Goal: Task Accomplishment & Management: Use online tool/utility

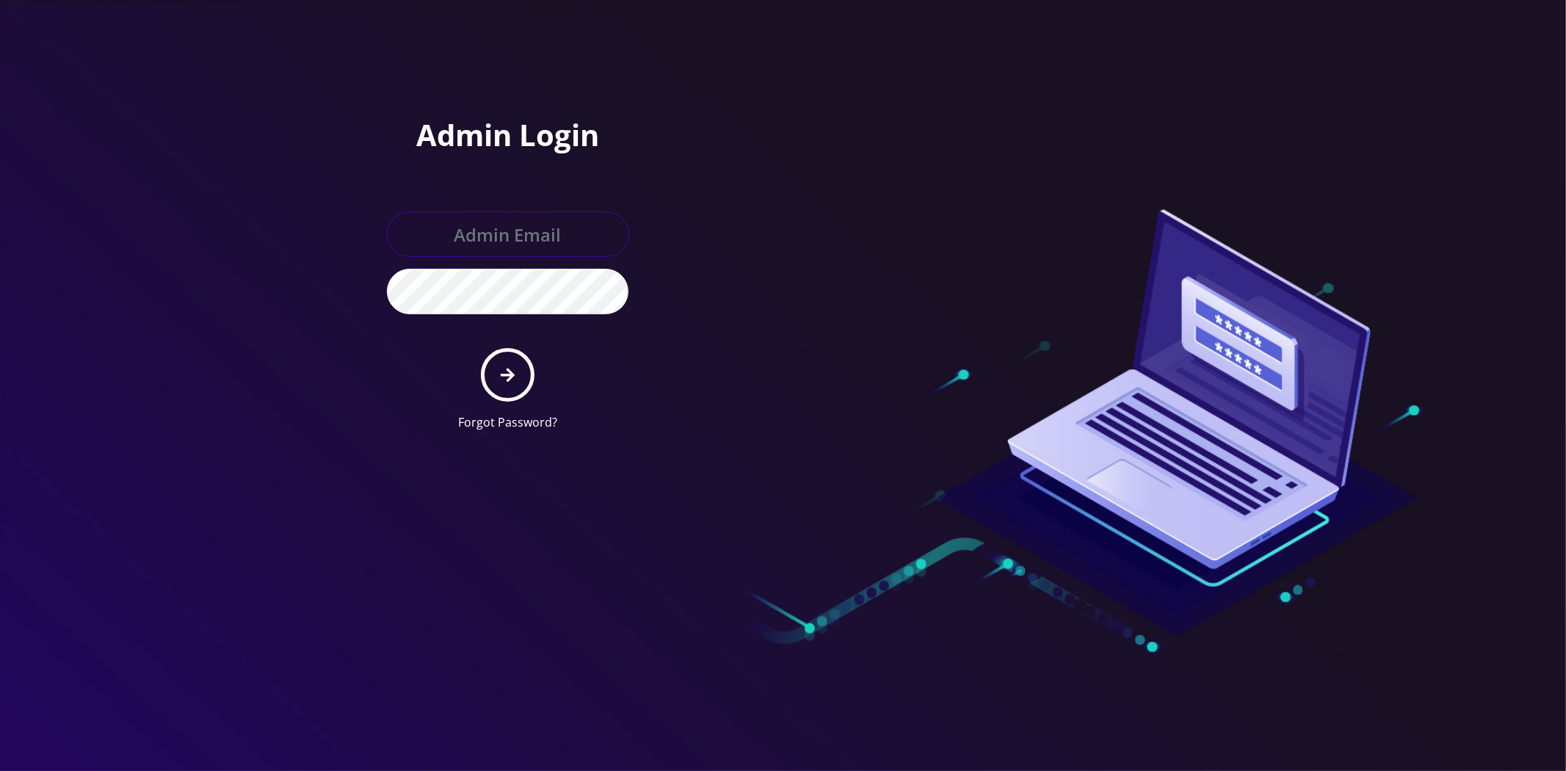
type input "master@britewireless.com"
drag, startPoint x: 517, startPoint y: 375, endPoint x: 508, endPoint y: 387, distance: 14.7
click at [518, 375] on button "submit" at bounding box center [508, 375] width 54 height 54
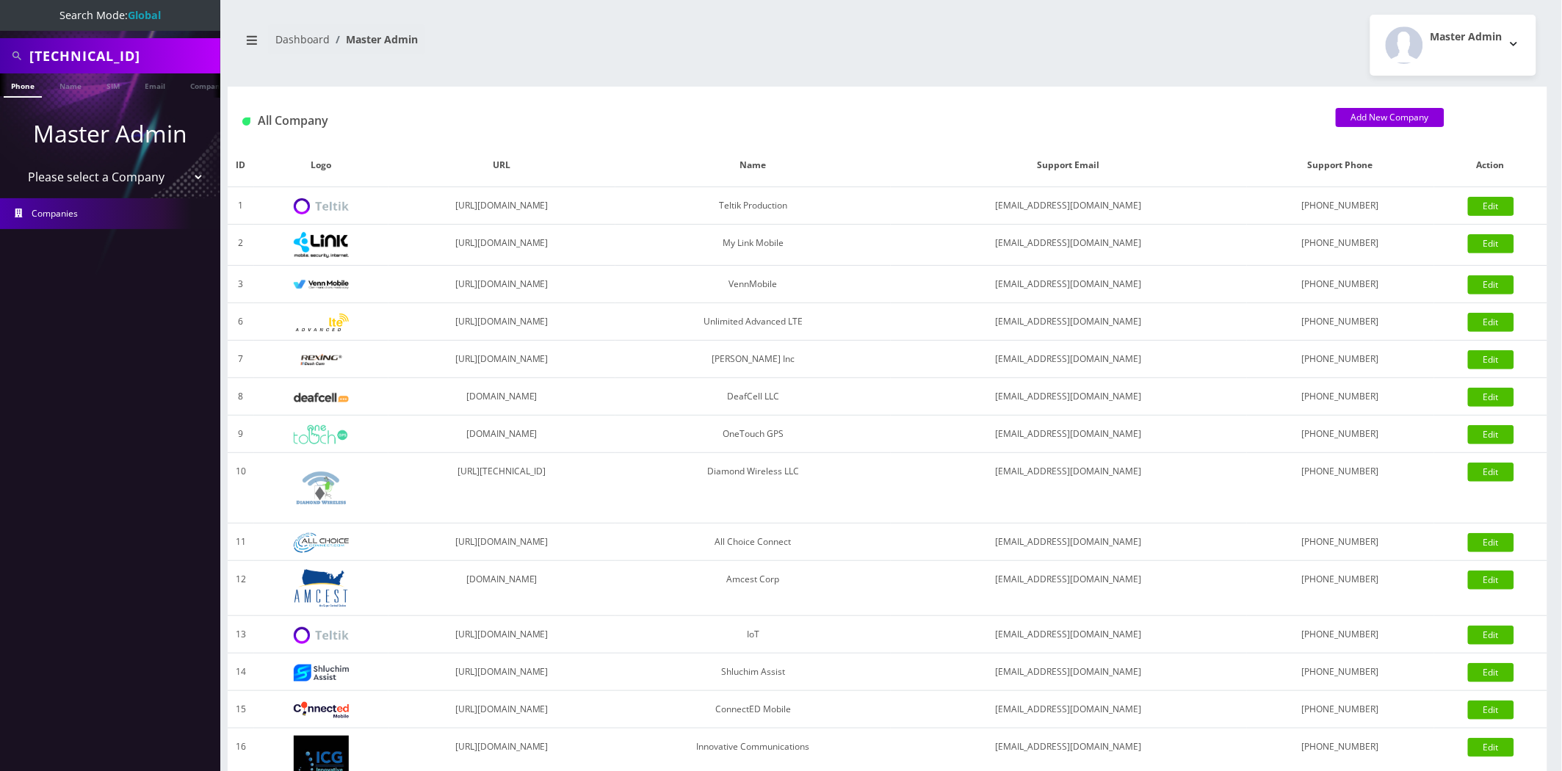
click at [101, 176] on select "Please select a Company Teltik Production My Link Mobile VennMobile Unlimited A…" at bounding box center [110, 177] width 187 height 28
select select "13"
click at [17, 163] on select "Please select a Company Teltik Production My Link Mobile VennMobile Unlimited A…" at bounding box center [110, 177] width 187 height 28
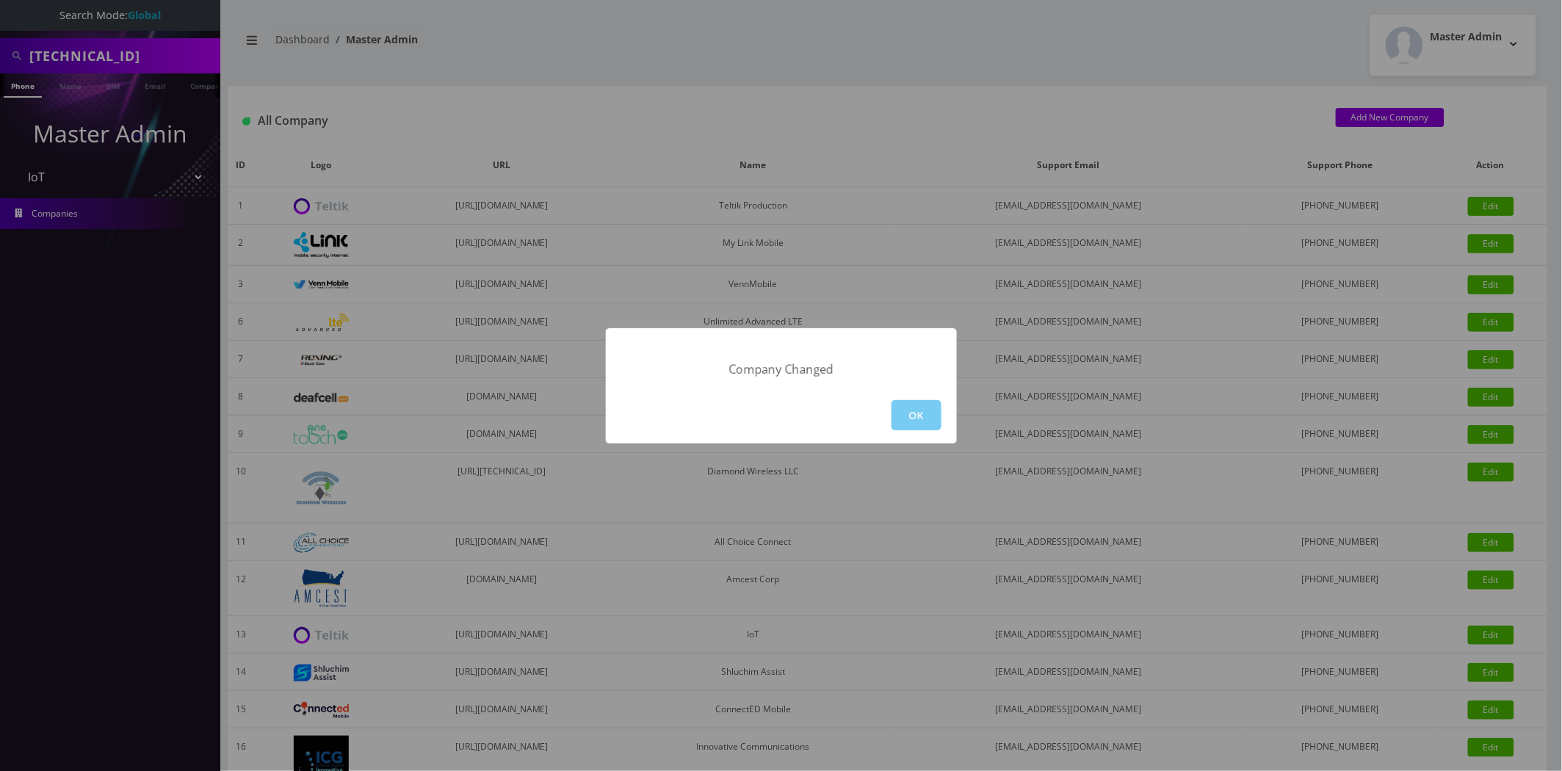
click at [906, 414] on button "OK" at bounding box center [916, 415] width 50 height 30
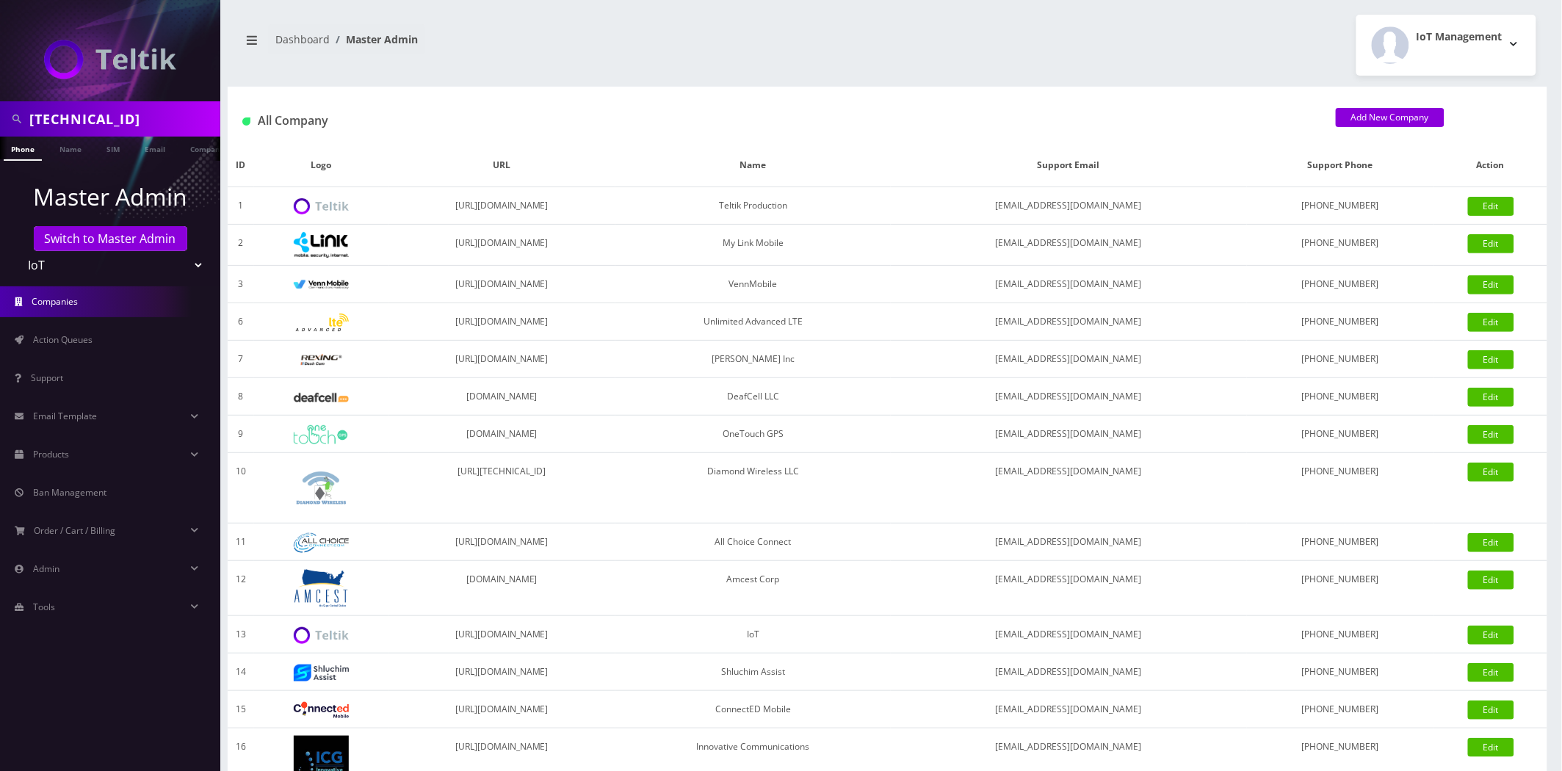
click at [126, 125] on input "89148000011554083491" at bounding box center [122, 119] width 187 height 28
drag, startPoint x: 126, startPoint y: 125, endPoint x: 134, endPoint y: 122, distance: 7.9
click at [126, 126] on input "89148000011554083491" at bounding box center [122, 119] width 187 height 28
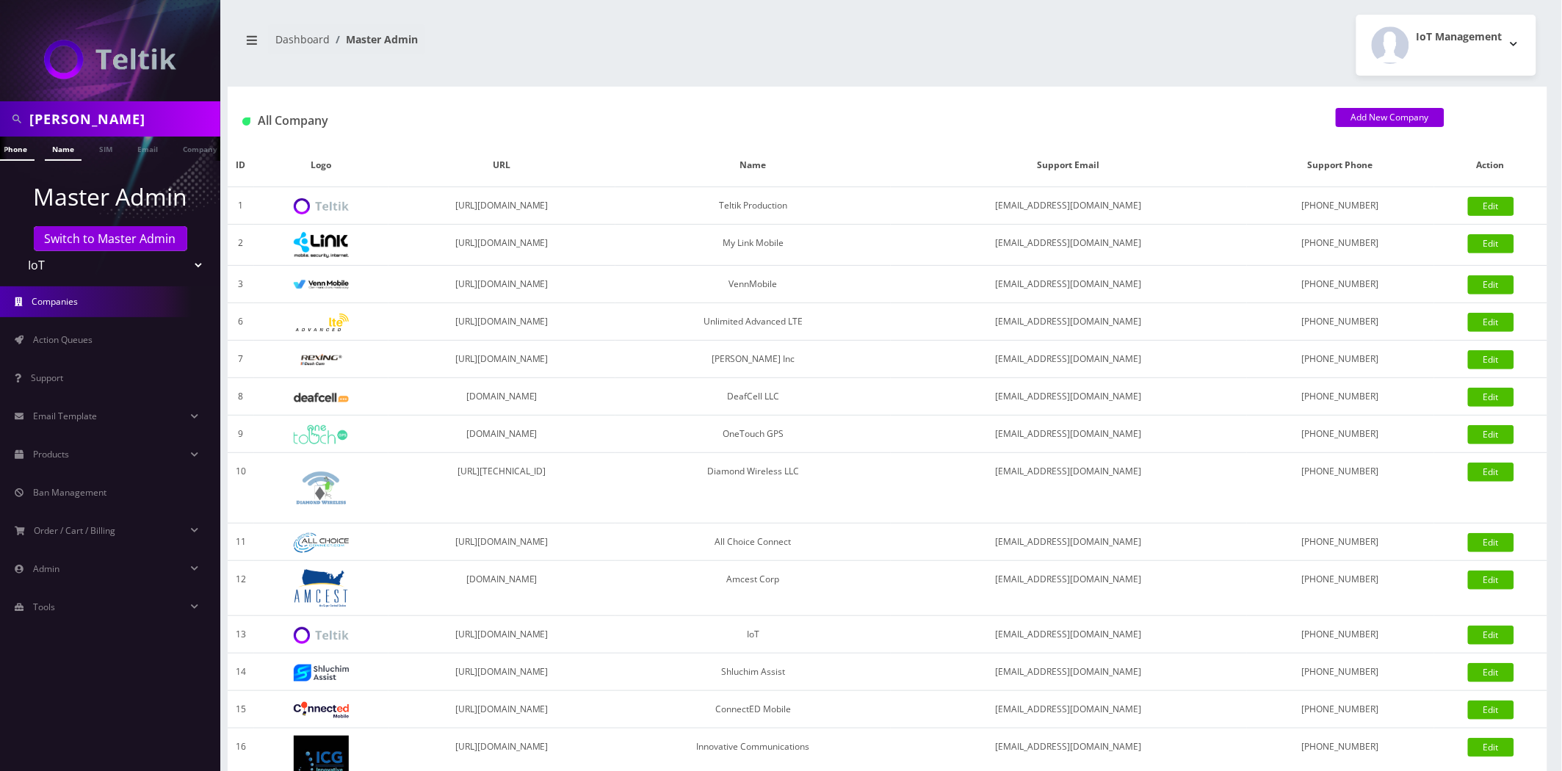
type input "[PERSON_NAME]"
click at [66, 147] on link "Name" at bounding box center [63, 149] width 37 height 24
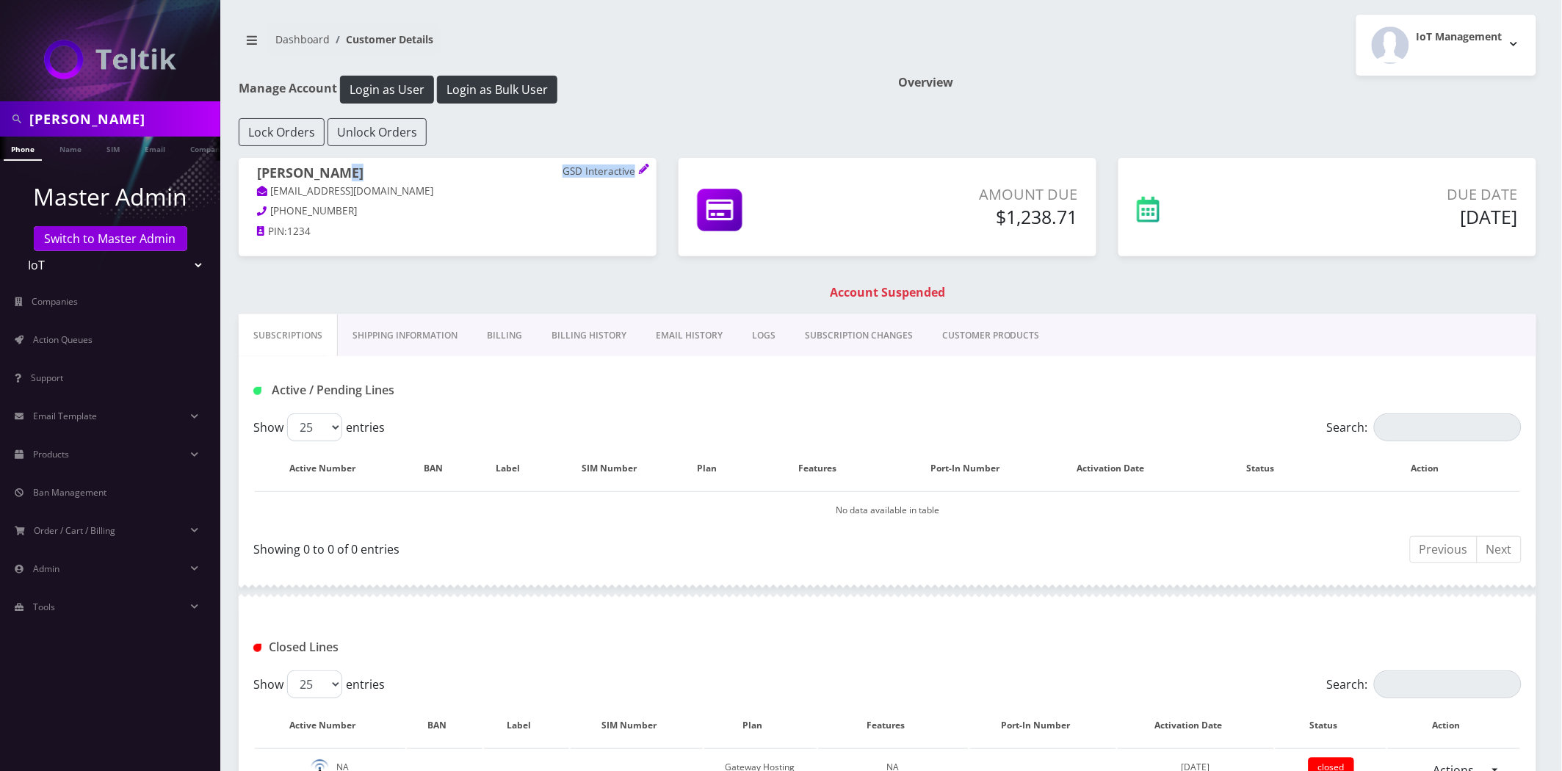
drag, startPoint x: 585, startPoint y: 173, endPoint x: 632, endPoint y: 177, distance: 46.4
click at [633, 179] on h1 "Tony Nguyen GSD Interactive" at bounding box center [447, 174] width 381 height 18
copy h1 "GSD Interactive"
click at [501, 321] on link "Billing" at bounding box center [504, 335] width 65 height 43
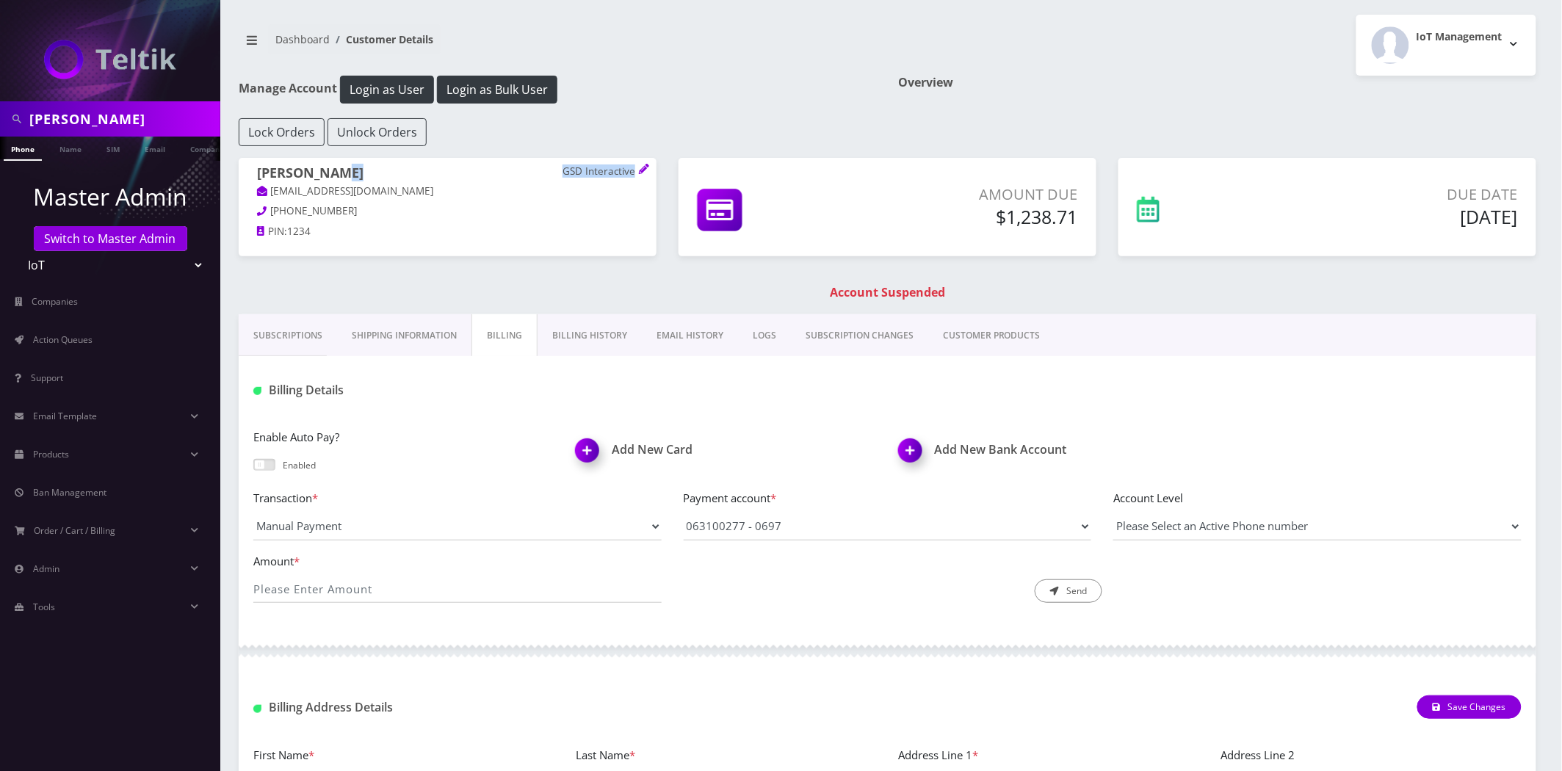
click at [582, 348] on link "Billing History" at bounding box center [590, 335] width 104 height 43
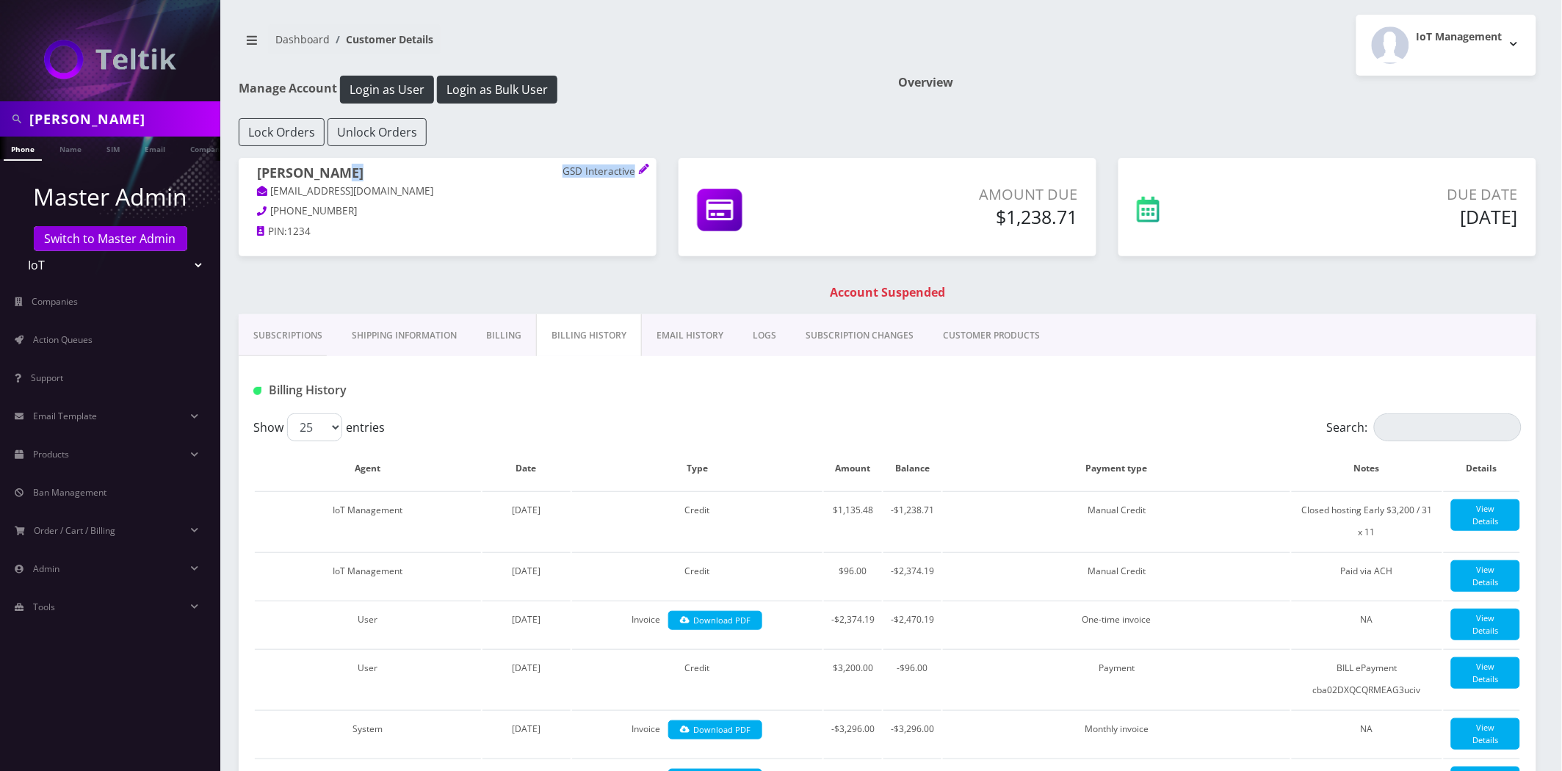
click at [500, 332] on link "Billing" at bounding box center [503, 335] width 65 height 43
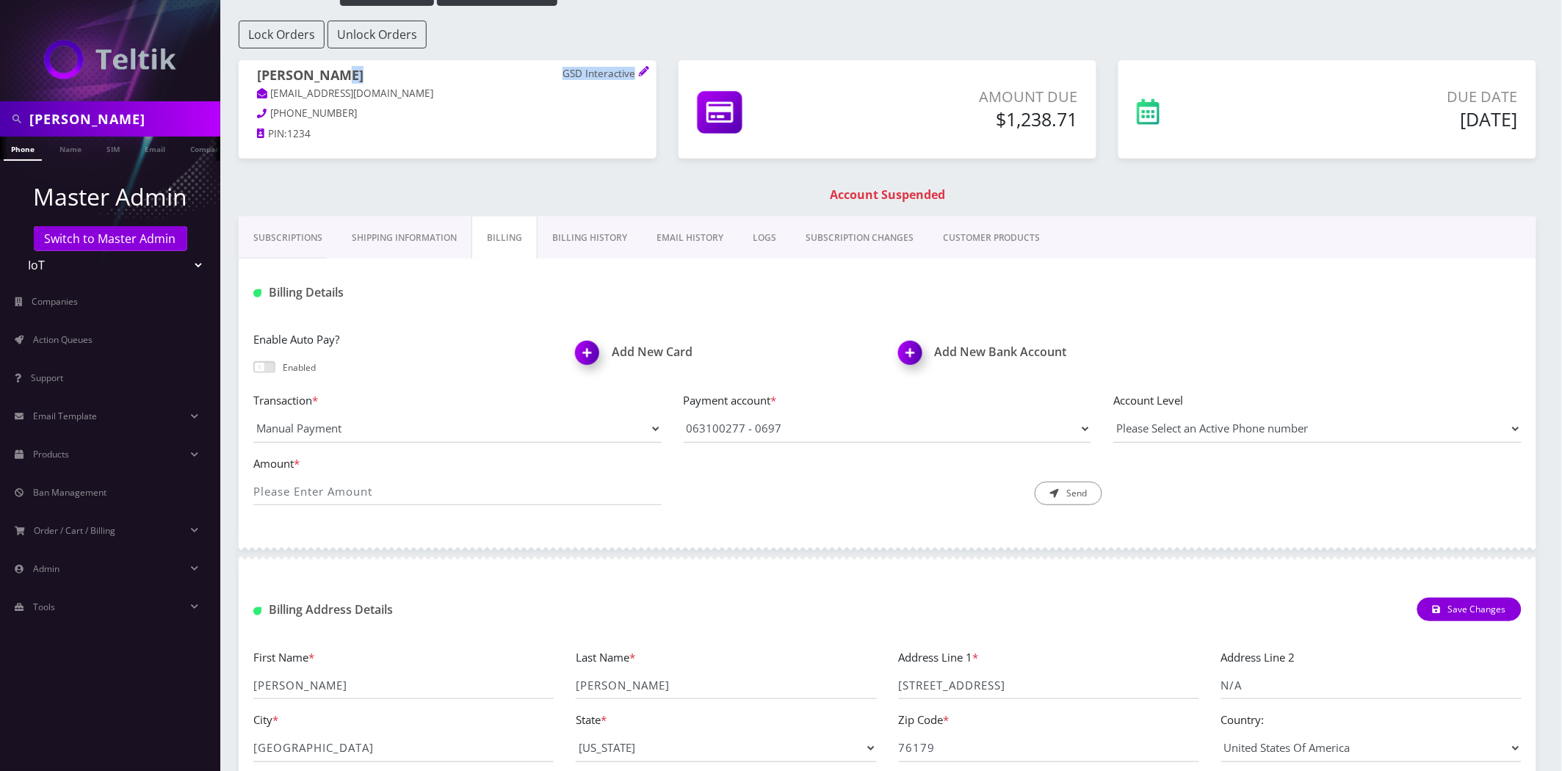
scroll to position [201, 0]
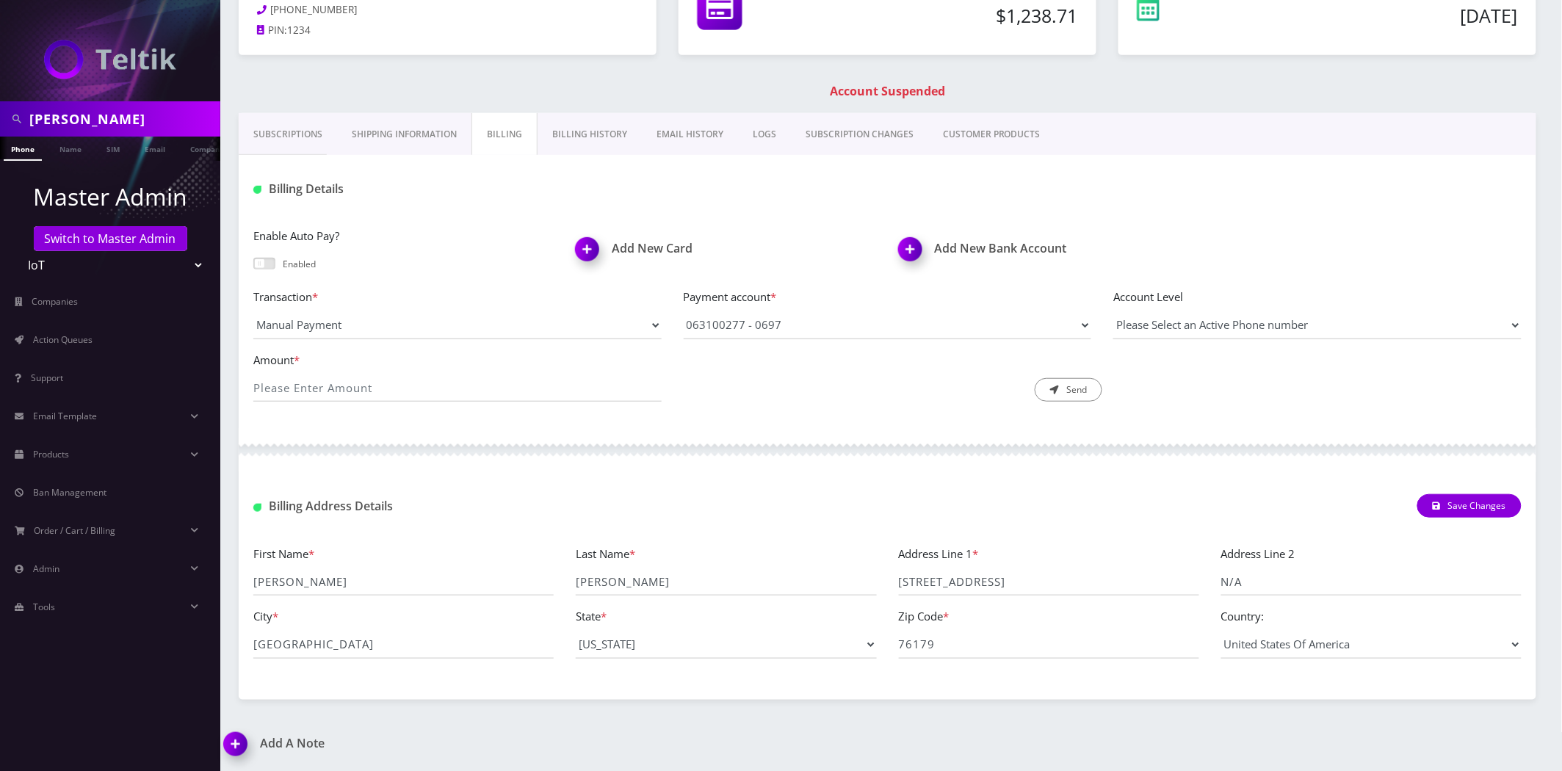
click at [395, 140] on link "Shipping Information" at bounding box center [404, 134] width 134 height 43
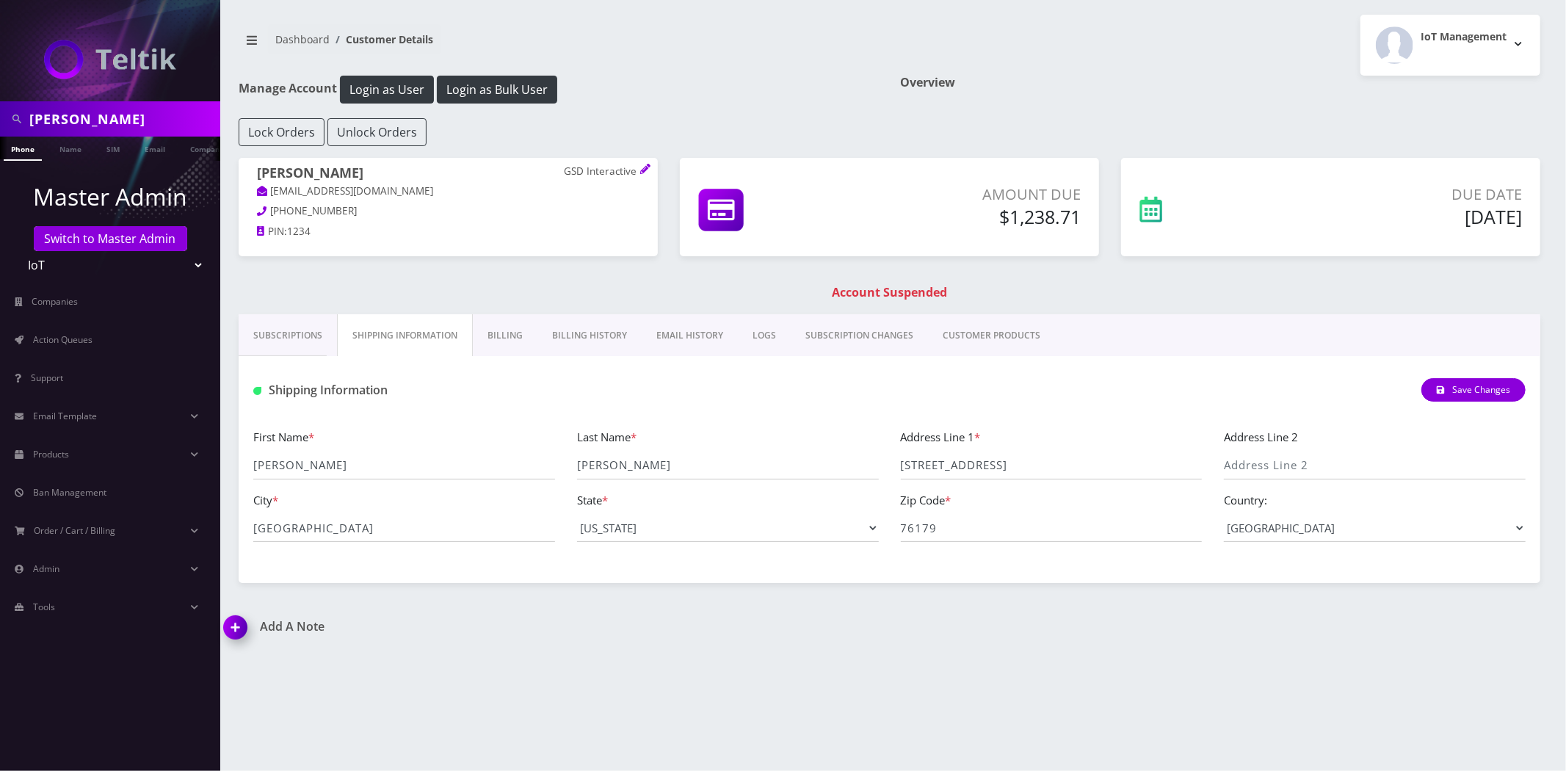
click at [502, 129] on div "Lock Orders Unlock Orders" at bounding box center [890, 132] width 1324 height 28
click at [1467, 615] on div "tony Phone Name SIM Email Company Customer Dashboard Customer Details IoT Manag…" at bounding box center [889, 385] width 1353 height 771
click at [632, 714] on div "tony Phone Name SIM Email Company Customer Dashboard Customer Details IoT Manag…" at bounding box center [889, 385] width 1353 height 771
click at [635, 620] on div "tony Phone Name SIM Email Company Customer Dashboard Customer Details IoT Manag…" at bounding box center [889, 385] width 1353 height 771
